Goal: Task Accomplishment & Management: Use online tool/utility

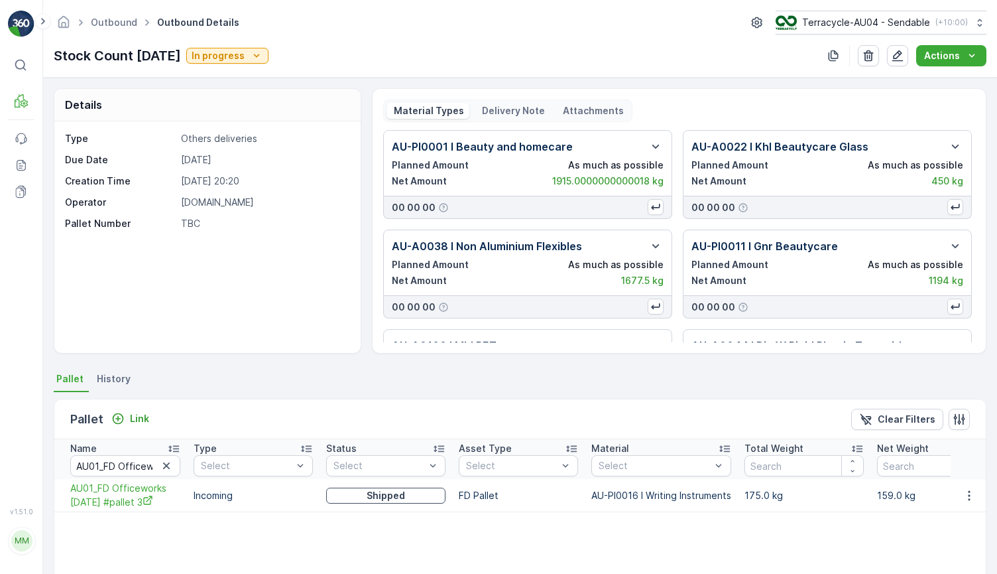
scroll to position [111, 0]
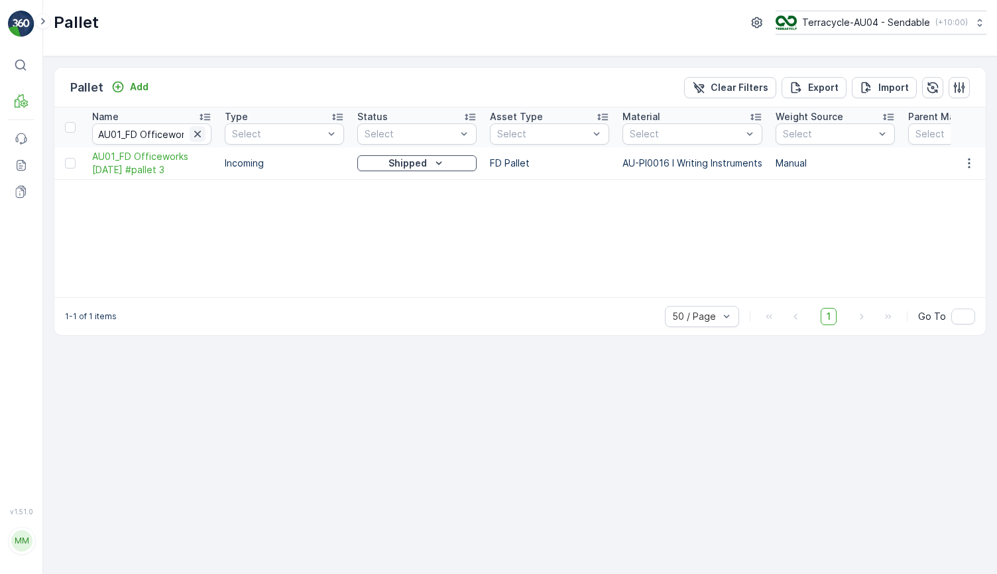
click at [195, 135] on icon "button" at bounding box center [197, 133] width 13 height 13
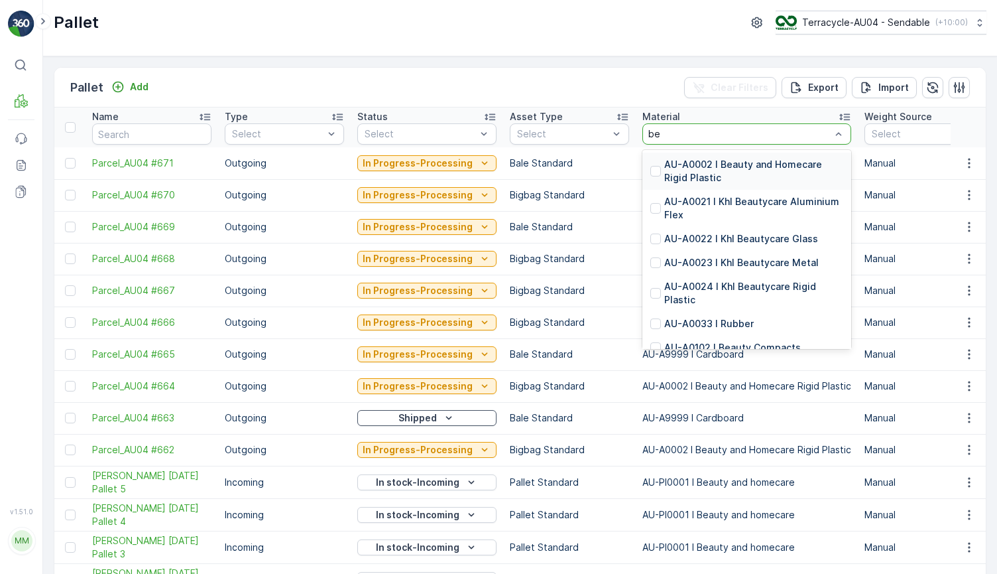
type input "b"
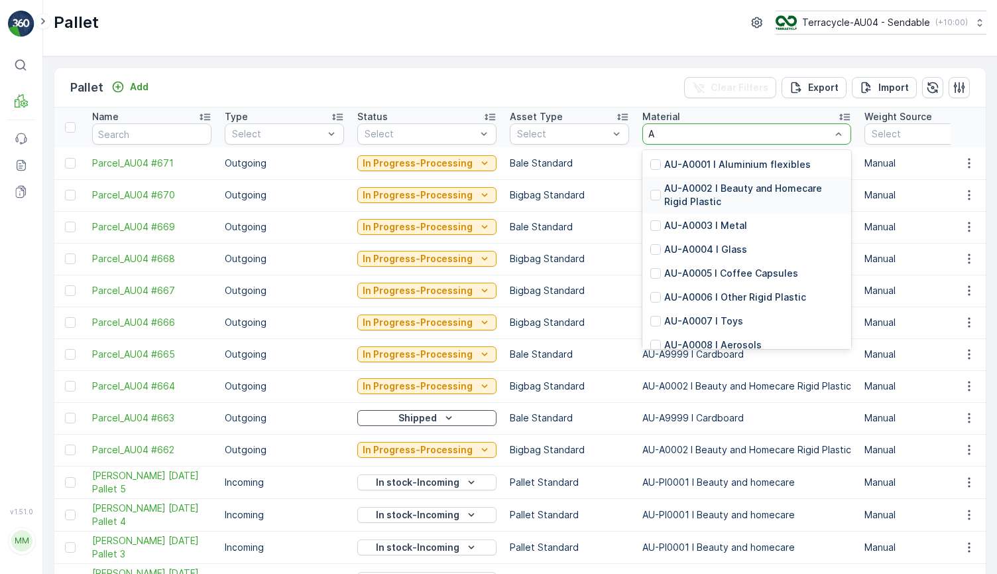
type input "AU"
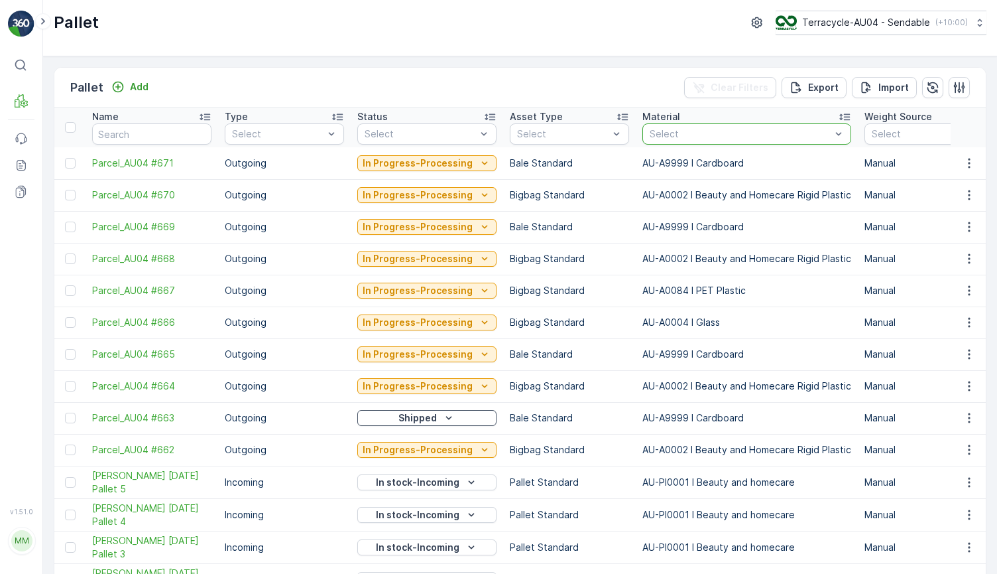
click at [749, 140] on div "Select" at bounding box center [747, 133] width 209 height 21
click at [744, 128] on p "Select" at bounding box center [740, 133] width 181 height 13
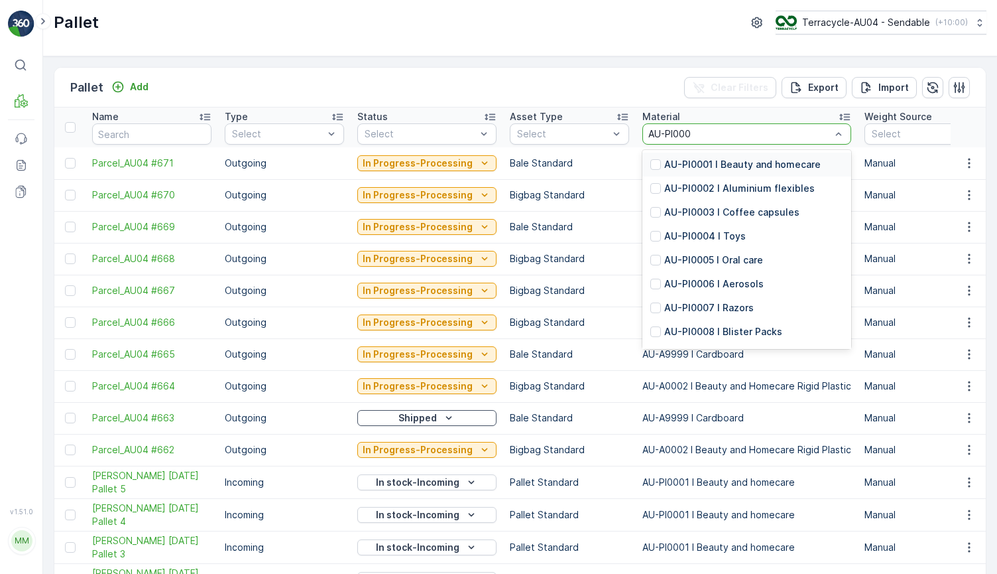
type input "AU-PI0001"
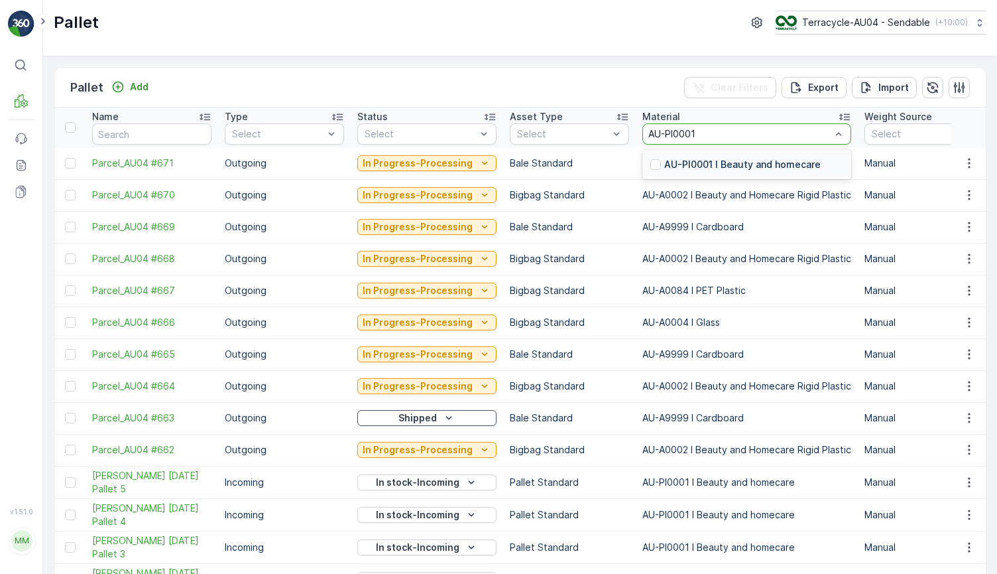
click at [767, 162] on p "AU-PI0001 I Beauty and homecare" at bounding box center [742, 164] width 156 height 13
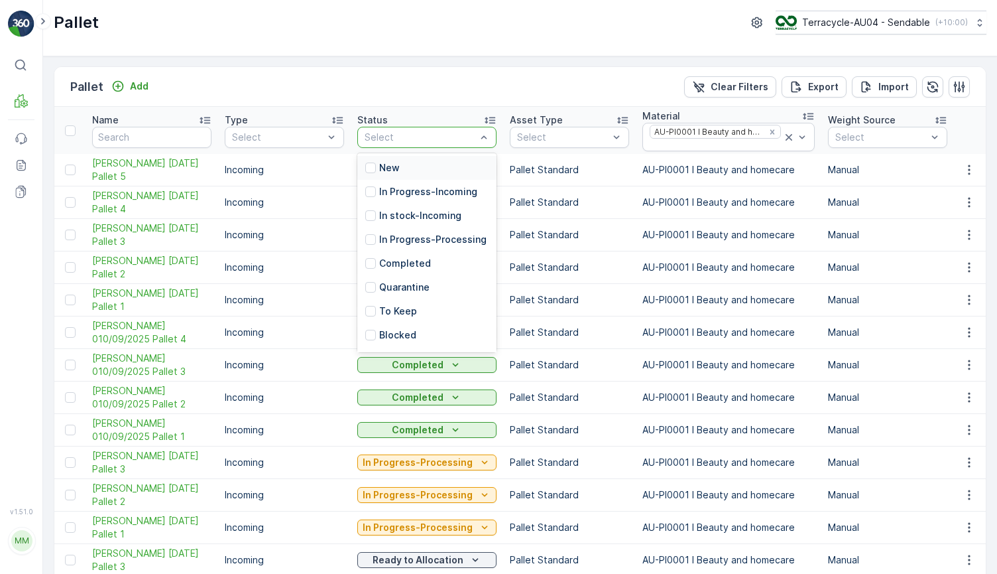
click at [410, 172] on div "New" at bounding box center [426, 168] width 139 height 24
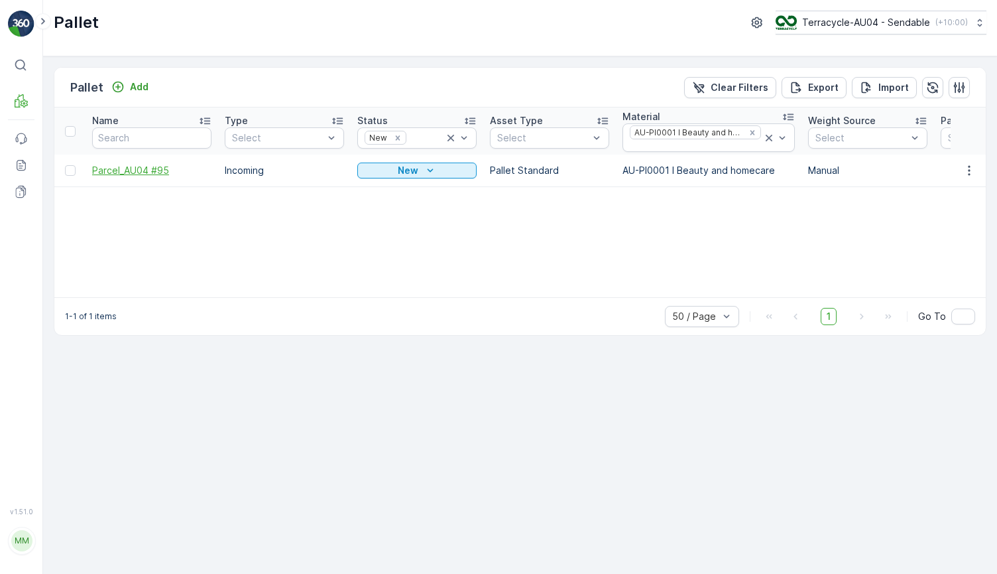
click at [160, 168] on span "Parcel_AU04 #95" at bounding box center [151, 170] width 119 height 13
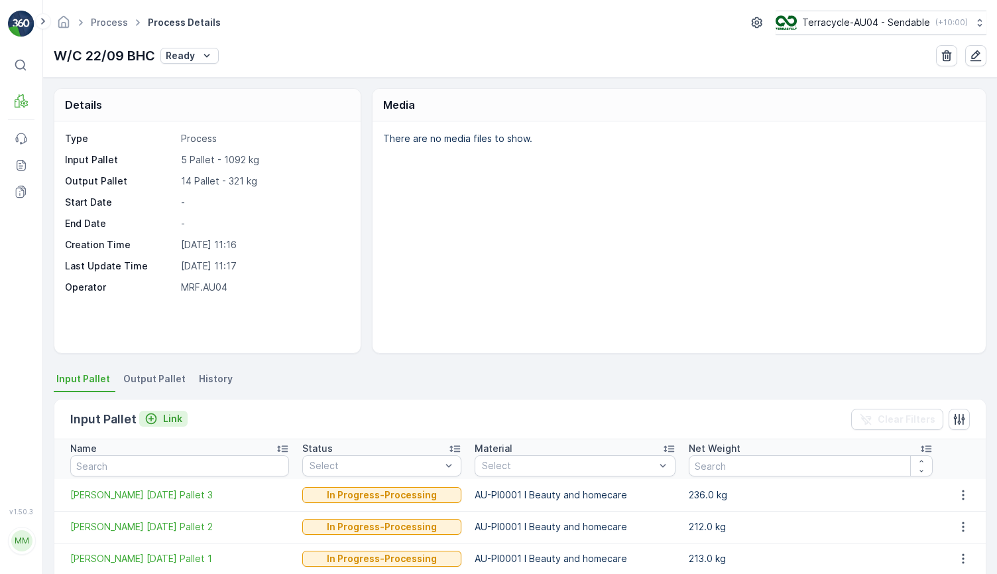
click at [153, 414] on icon "Link" at bounding box center [151, 418] width 11 height 11
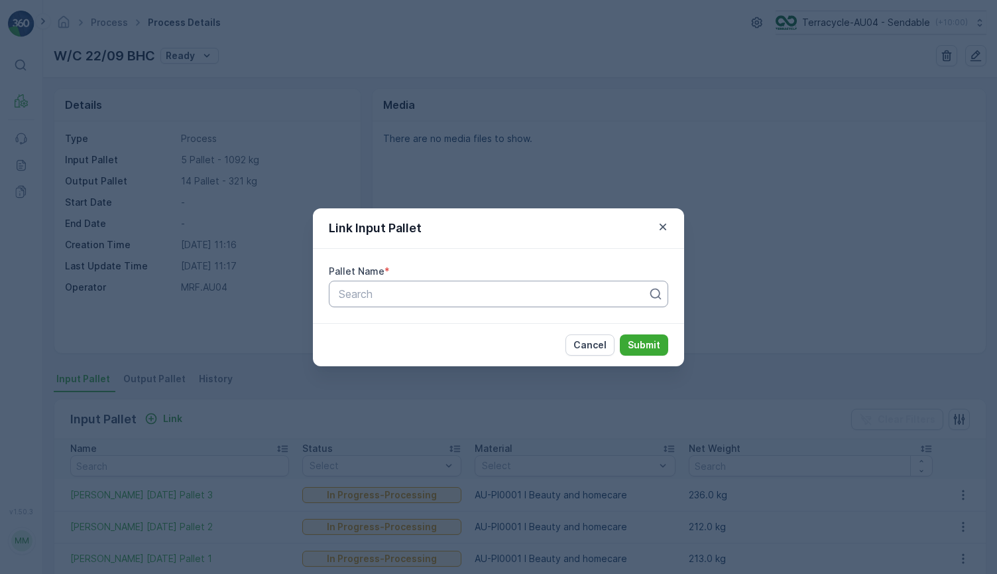
click at [395, 297] on div at bounding box center [494, 294] width 312 height 12
type input "17/09"
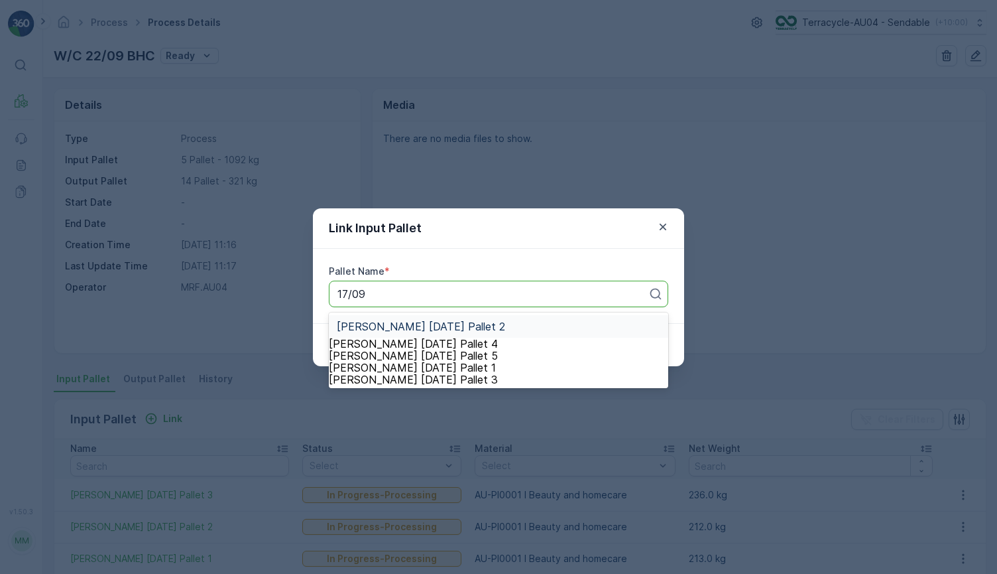
click at [458, 325] on span "[PERSON_NAME] [DATE] Pallet 2" at bounding box center [421, 326] width 168 height 12
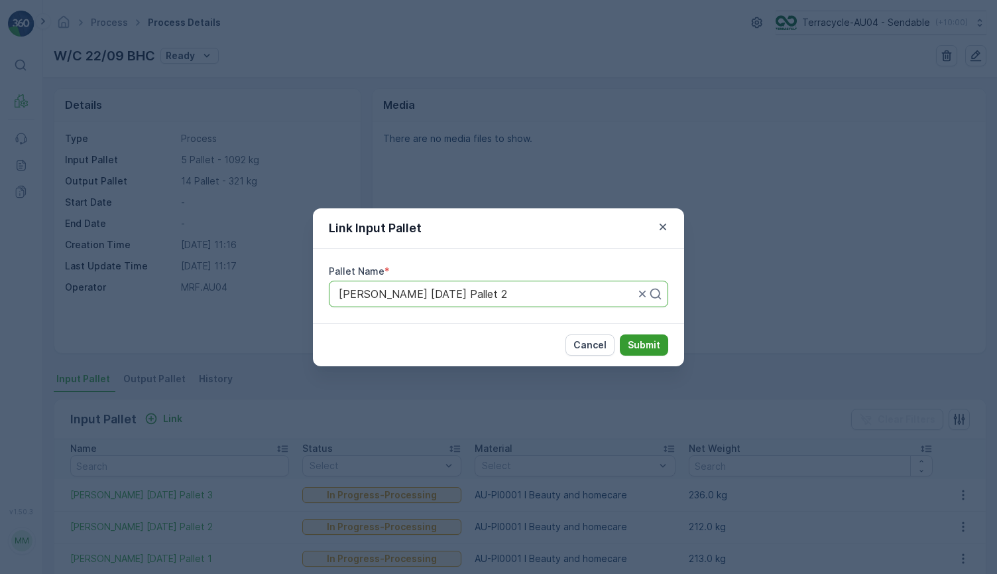
click at [650, 339] on p "Submit" at bounding box center [644, 344] width 32 height 13
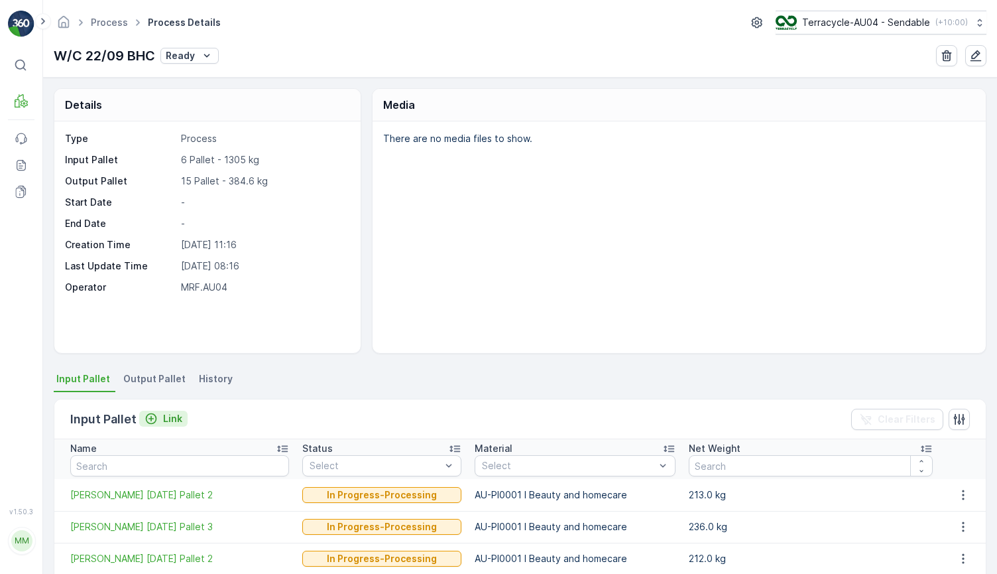
click at [172, 416] on p "Link" at bounding box center [172, 418] width 19 height 13
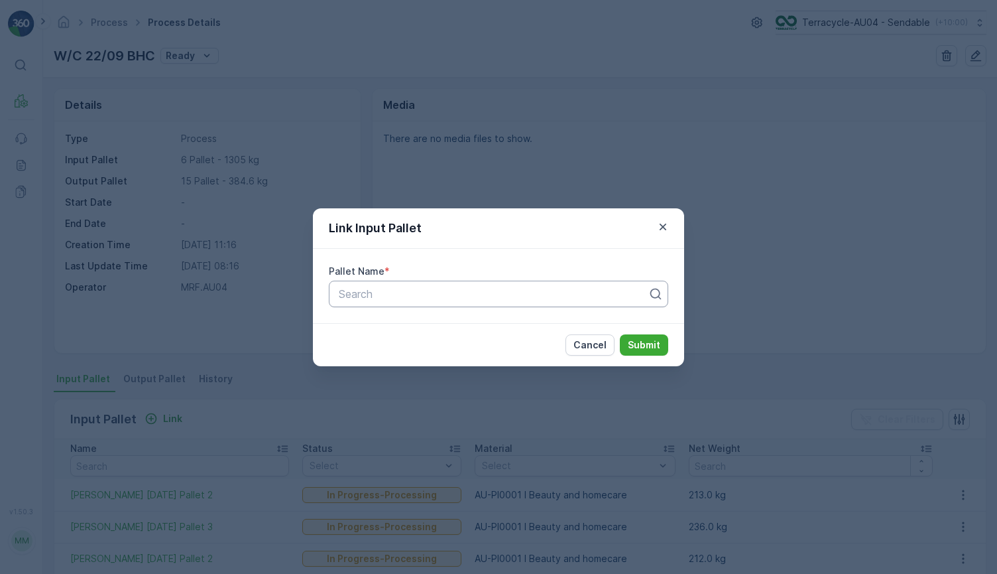
click at [406, 304] on div "Search" at bounding box center [498, 293] width 339 height 27
type input "17/09"
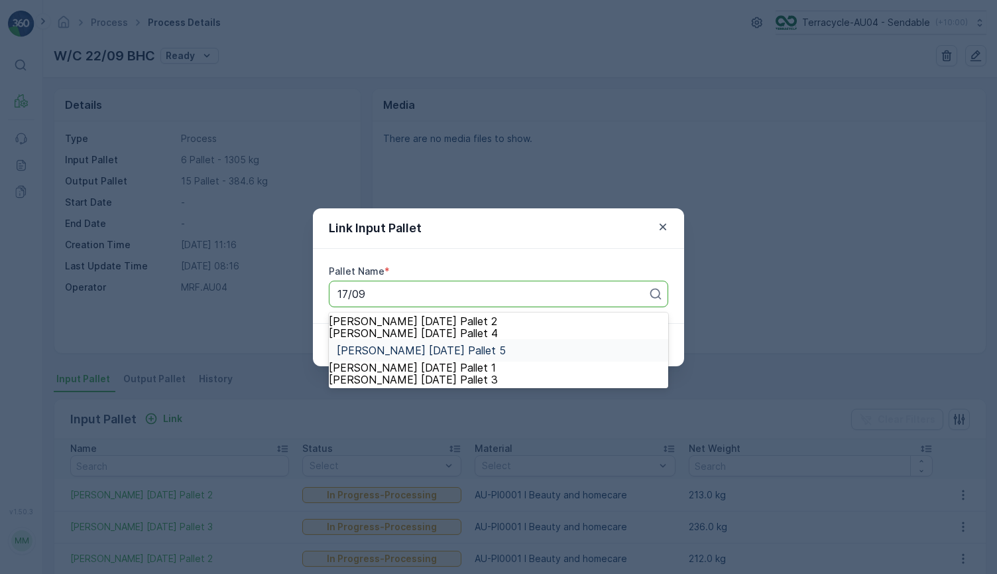
click at [528, 356] on div "[PERSON_NAME] [DATE] Pallet 5" at bounding box center [499, 350] width 324 height 12
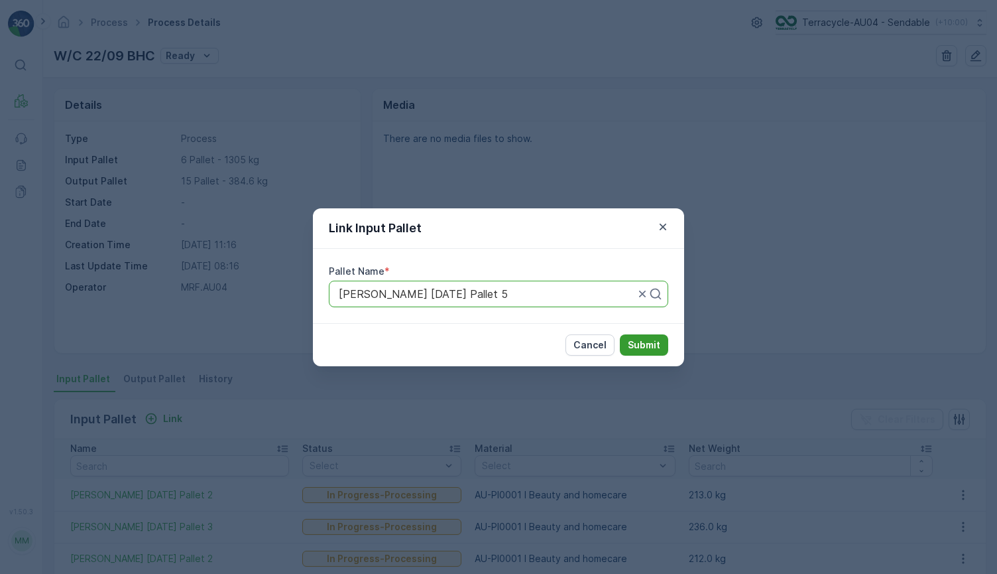
click at [660, 339] on p "Submit" at bounding box center [644, 344] width 32 height 13
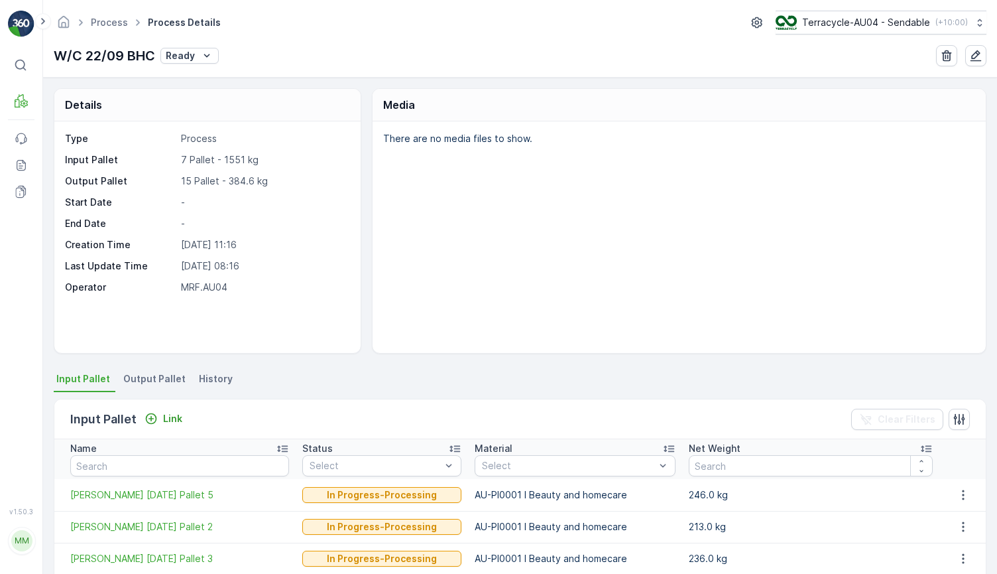
click at [56, 60] on p "W/C 22/09 BHC" at bounding box center [104, 56] width 101 height 20
click at [175, 61] on p "Ready" at bounding box center [180, 55] width 29 height 13
click at [191, 109] on span "In progress" at bounding box center [194, 112] width 50 height 13
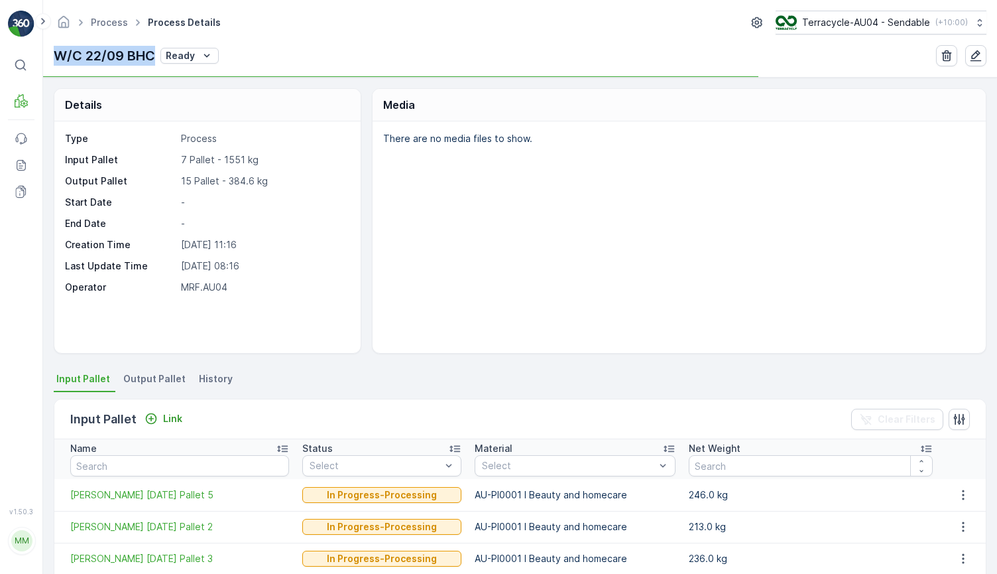
drag, startPoint x: 56, startPoint y: 54, endPoint x: 154, endPoint y: 54, distance: 97.5
click at [154, 54] on p "W/C 22/09 BHC" at bounding box center [104, 56] width 101 height 20
copy p "W/C 22/09 BHC"
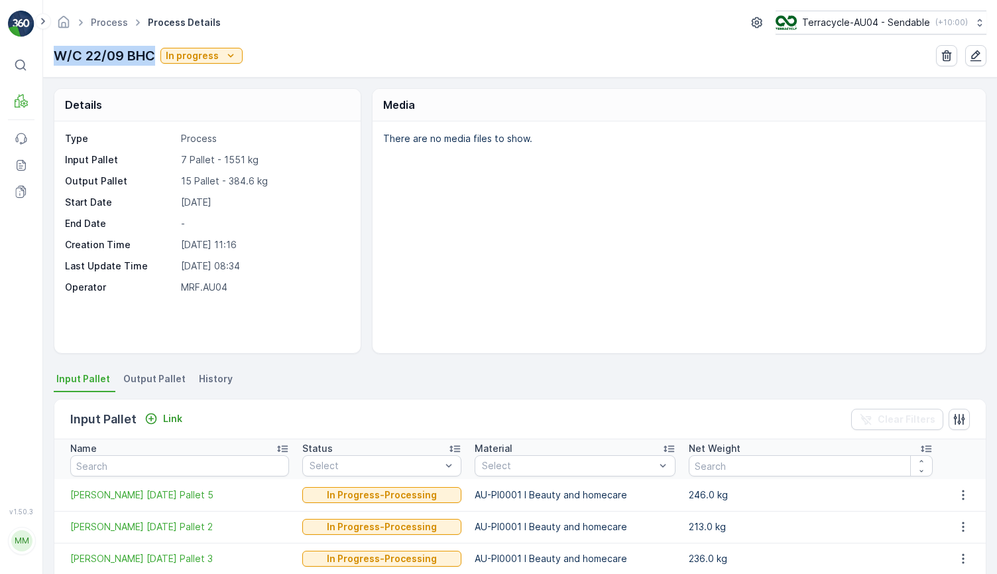
scroll to position [184, 0]
